Goal: Check status

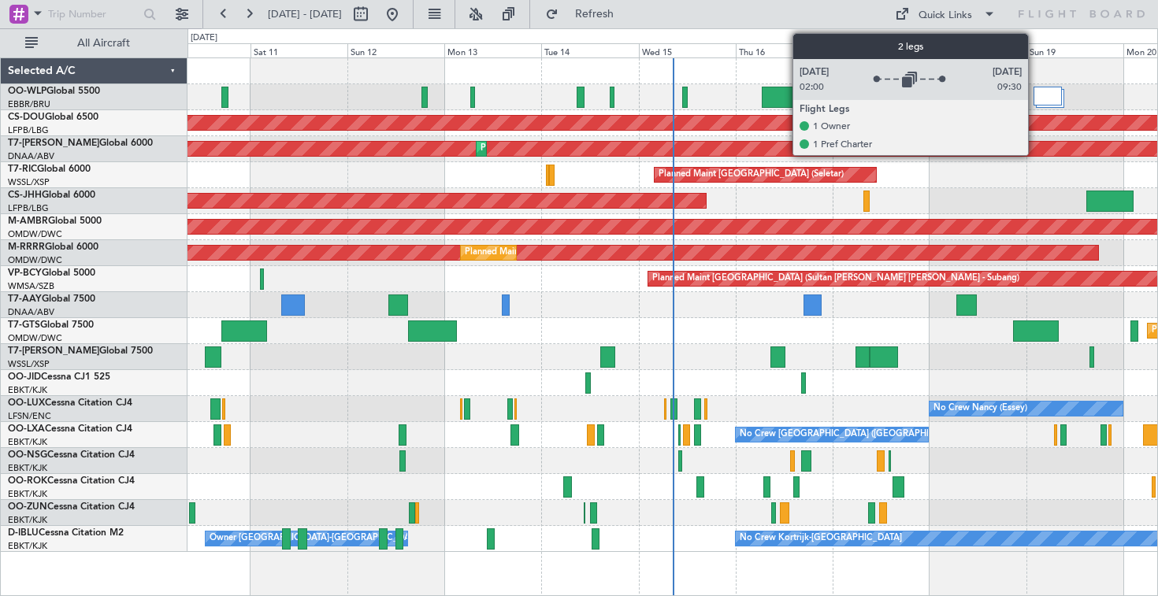
click at [1037, 99] on div at bounding box center [1047, 96] width 28 height 19
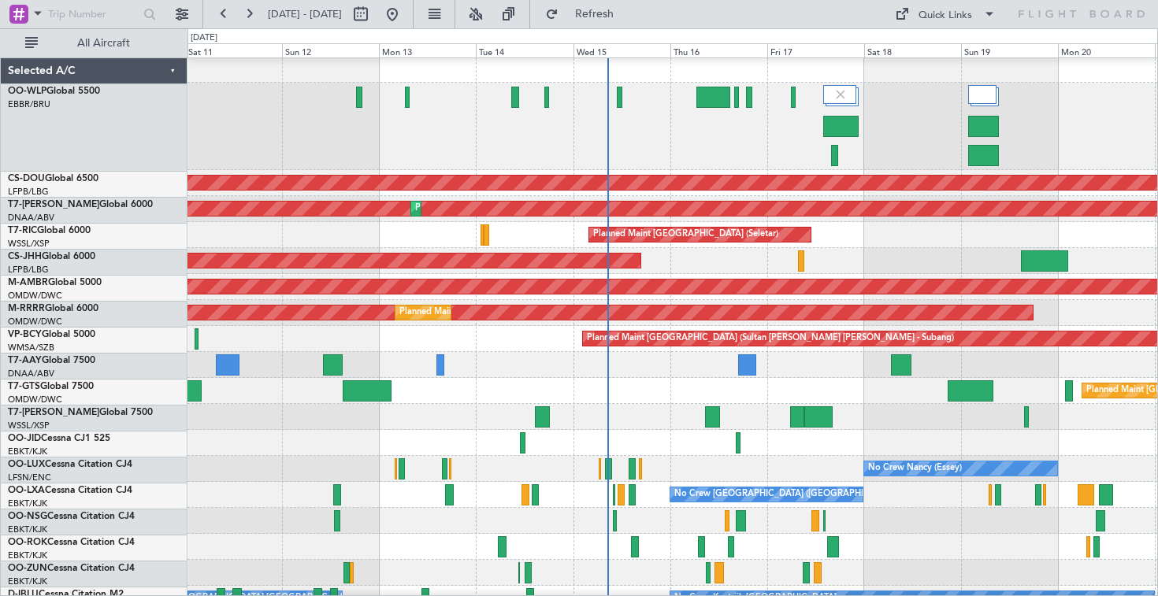
click at [696, 176] on div "Planned Maint London ([GEOGRAPHIC_DATA]) AOG Maint [GEOGRAPHIC_DATA] (Al Maktou…" at bounding box center [671, 334] width 969 height 555
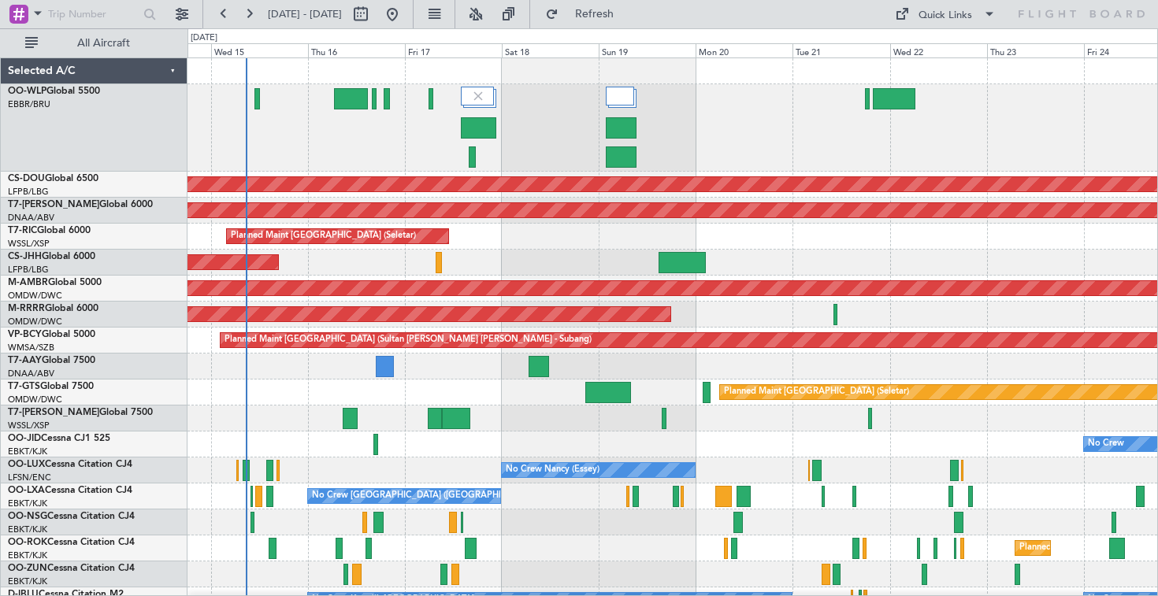
click at [644, 132] on div at bounding box center [671, 127] width 969 height 87
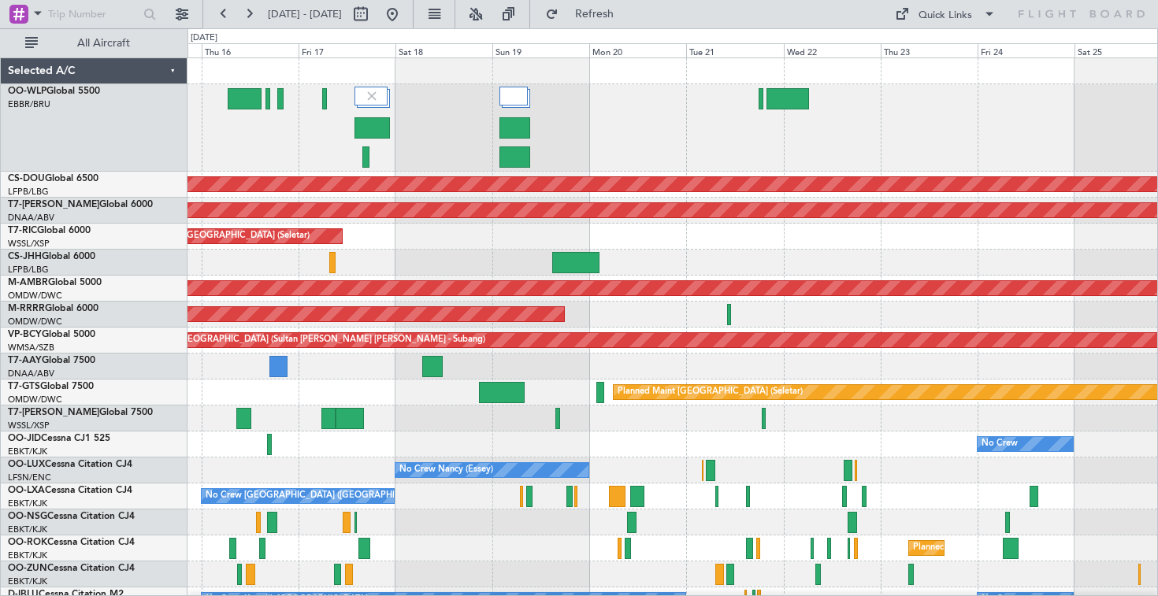
click at [532, 135] on div at bounding box center [671, 127] width 969 height 87
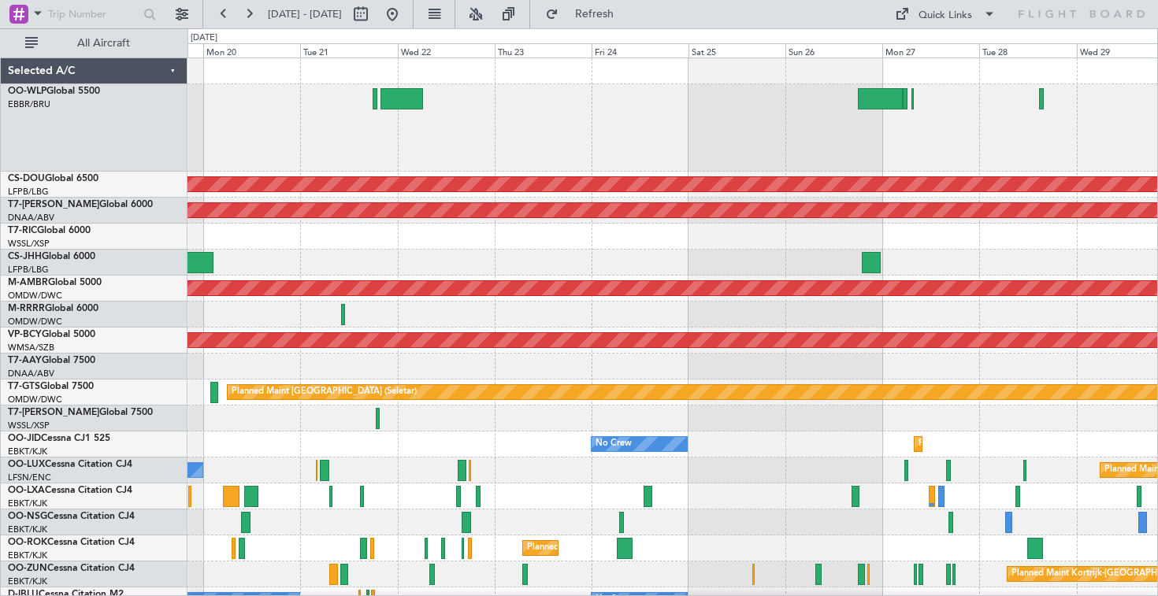
click at [476, 145] on div at bounding box center [671, 127] width 969 height 87
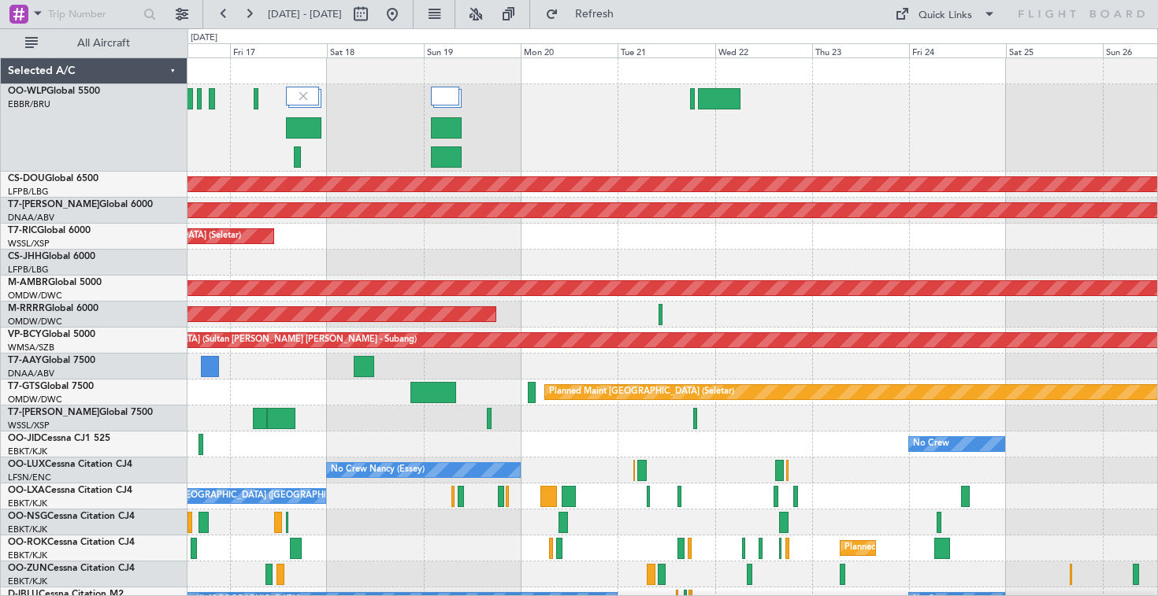
scroll to position [17, 0]
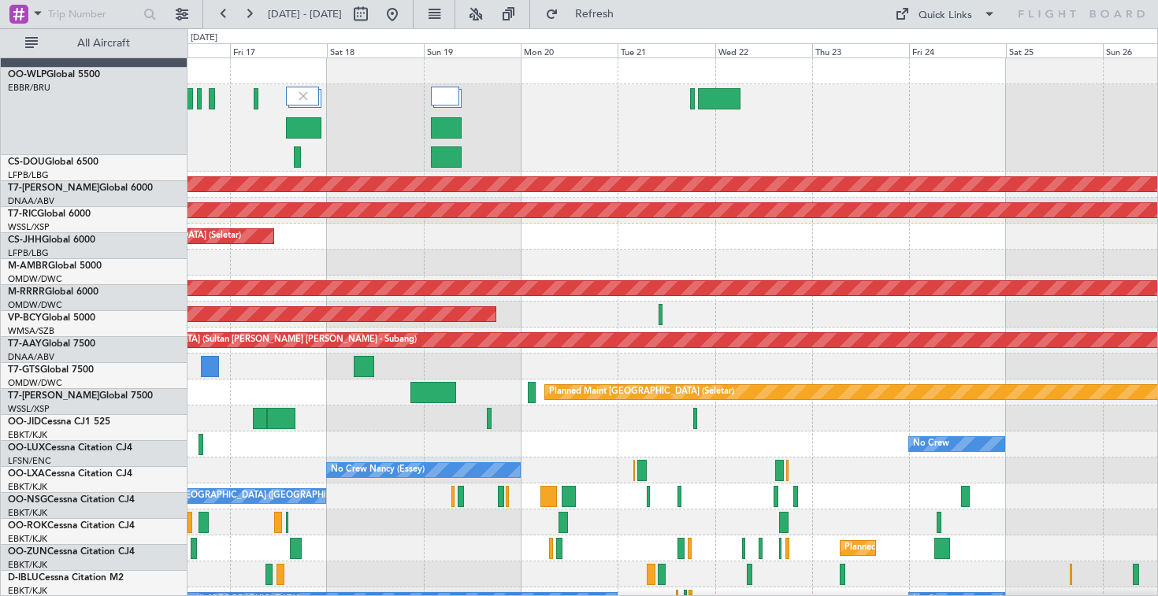
click at [642, 86] on div at bounding box center [671, 127] width 969 height 87
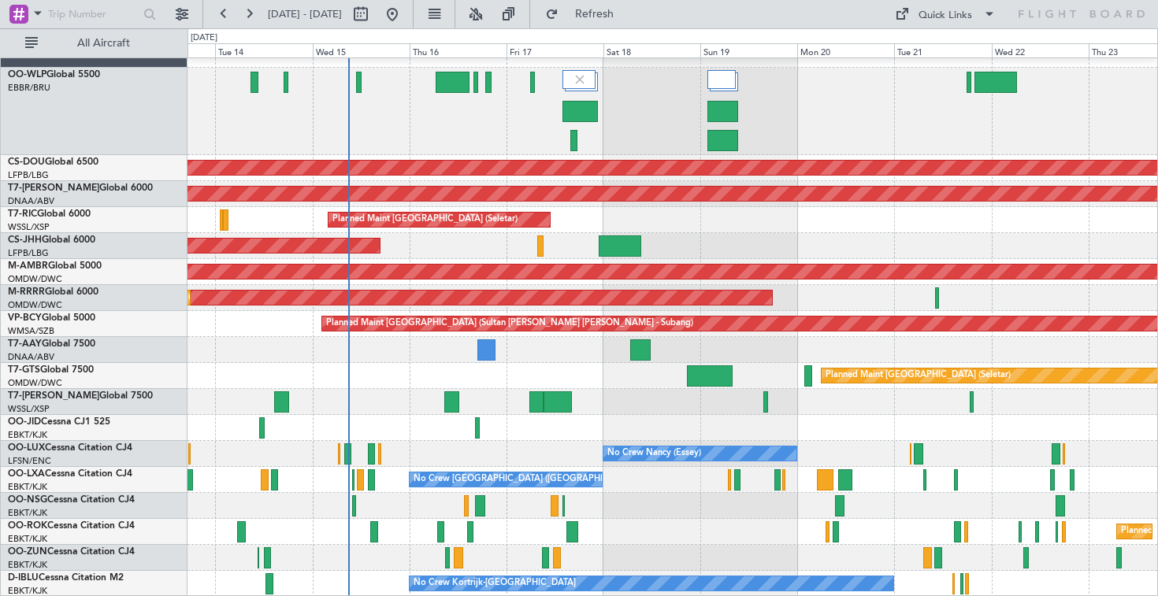
scroll to position [0, 0]
